Goal: Task Accomplishment & Management: Use online tool/utility

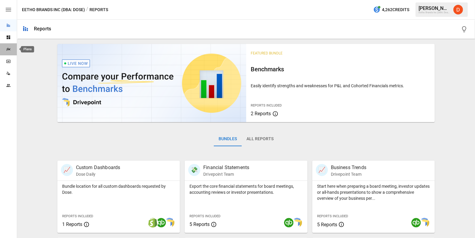
click at [7, 50] on icon "Plans" at bounding box center [8, 49] width 4 height 3
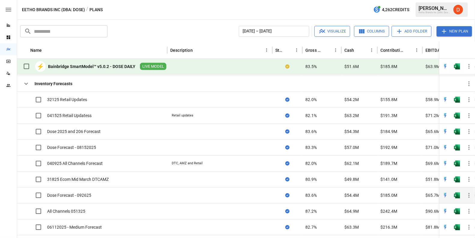
click at [75, 197] on div "Dose Forecast - 092625" at bounding box center [69, 195] width 44 height 6
click at [84, 195] on div "Dose Forecast - 092625" at bounding box center [69, 195] width 44 height 6
click at [62, 193] on div "Dose Forecast - 092625" at bounding box center [69, 195] width 44 height 6
click at [60, 198] on div "Dose Forecast - 092625" at bounding box center [69, 195] width 44 height 6
click at [77, 194] on div "Dose Forecast - 092625" at bounding box center [69, 195] width 44 height 6
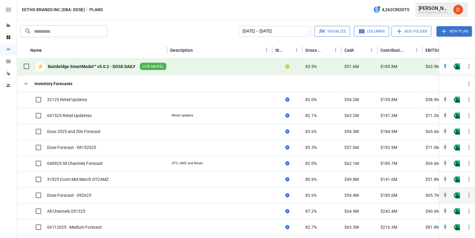
click at [82, 194] on div "Dose Forecast - 092625" at bounding box center [69, 195] width 44 height 6
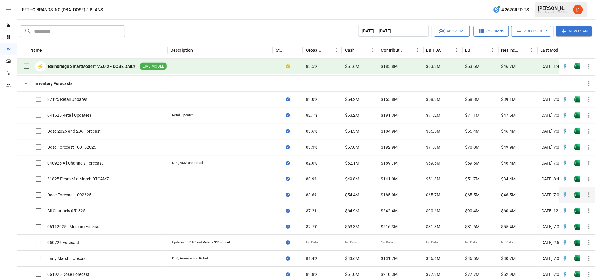
click at [86, 197] on div "Dose Forecast - 092625" at bounding box center [69, 195] width 44 height 6
click at [475, 197] on img "Open in Excel" at bounding box center [576, 195] width 6 height 6
